Goal: Information Seeking & Learning: Learn about a topic

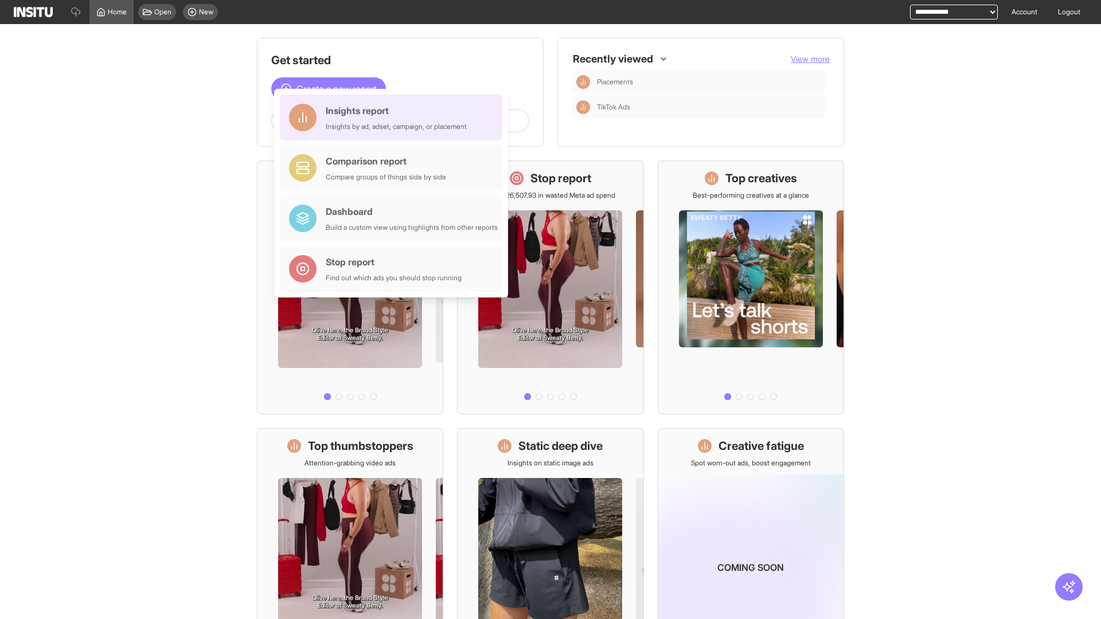
click at [394, 118] on div "Insights report Insights by ad, adset, campaign, or placement" at bounding box center [396, 118] width 141 height 28
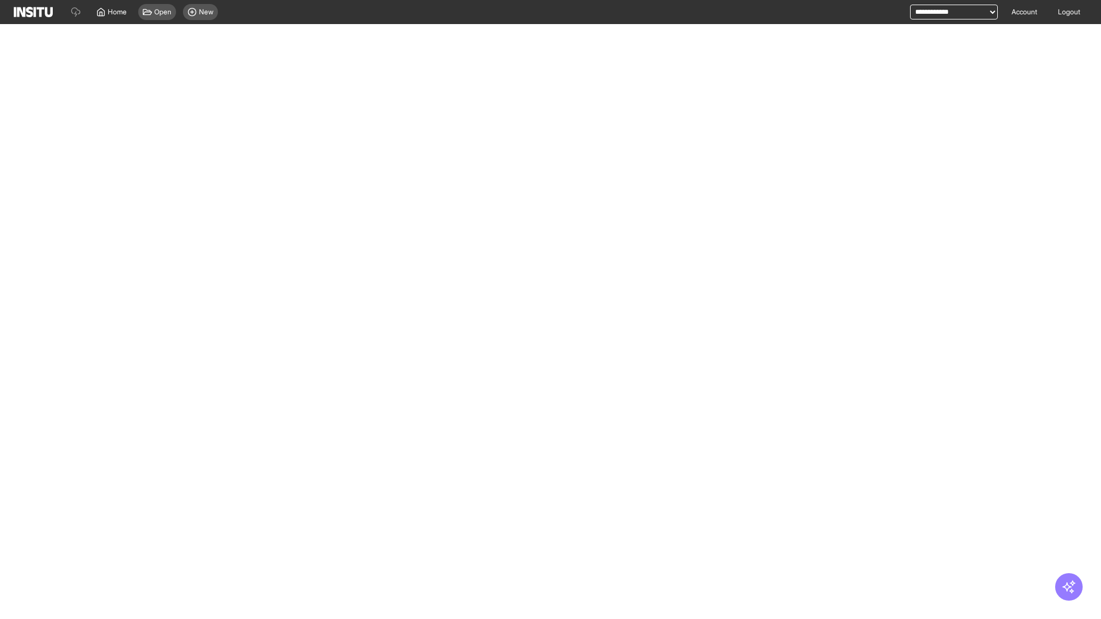
select select "**"
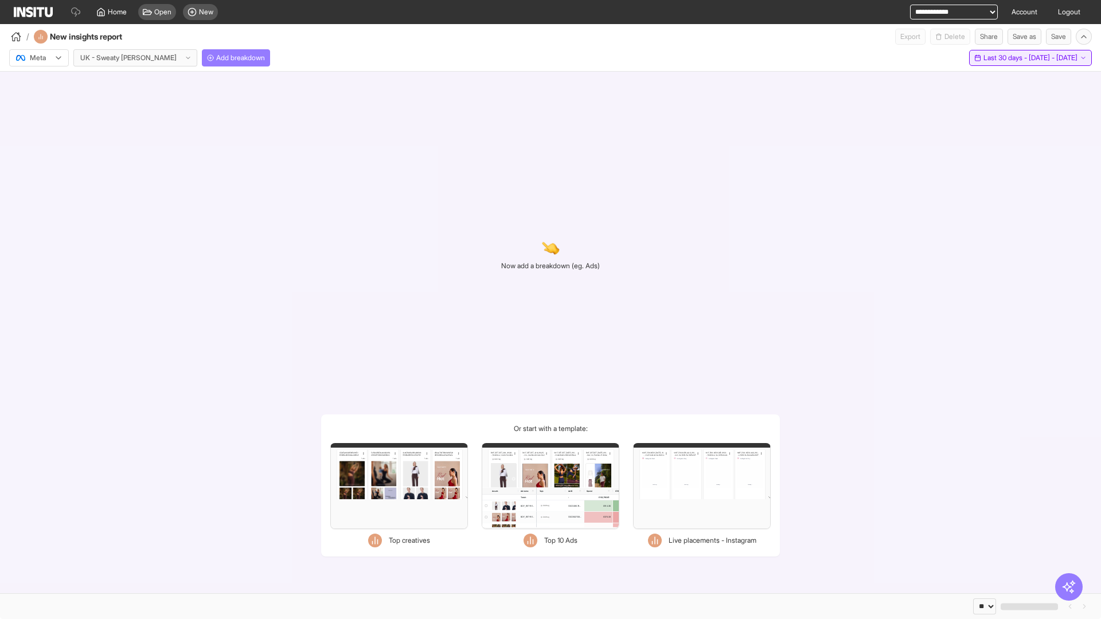
click at [1008, 58] on span "Last 30 days - [DATE] - [DATE]" at bounding box center [1031, 57] width 94 height 9
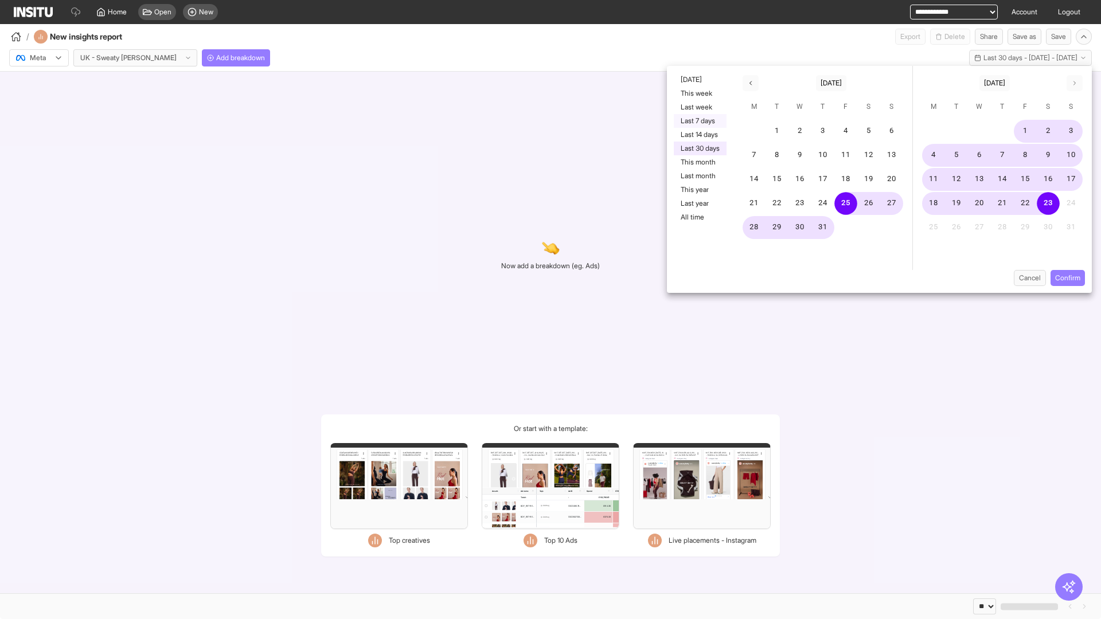
click at [699, 121] on button "Last 7 days" at bounding box center [700, 121] width 53 height 14
